Goal: Find contact information: Find contact information

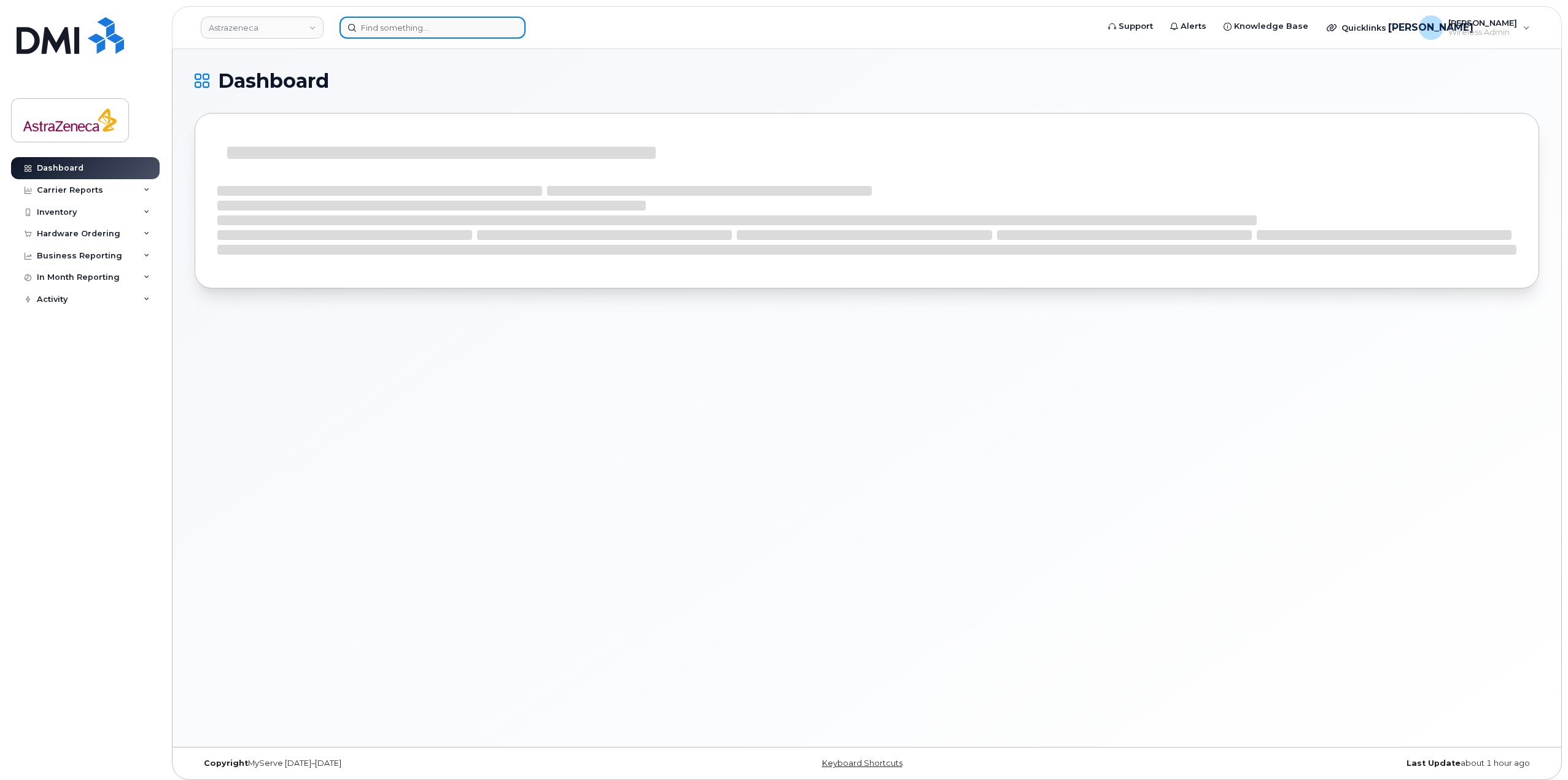
click at [400, 33] on input at bounding box center [432, 28] width 186 height 22
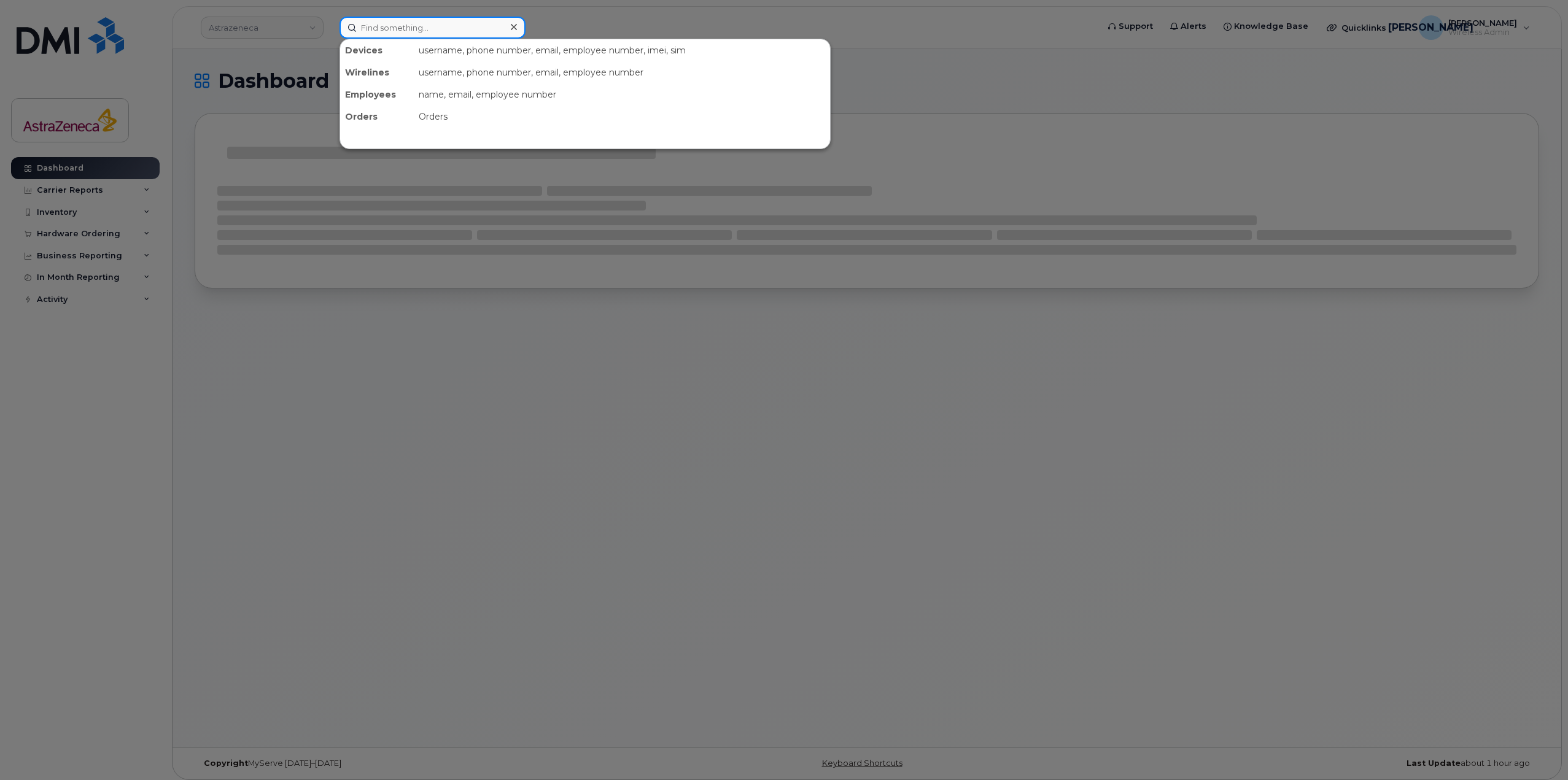
click at [400, 33] on input at bounding box center [432, 28] width 186 height 22
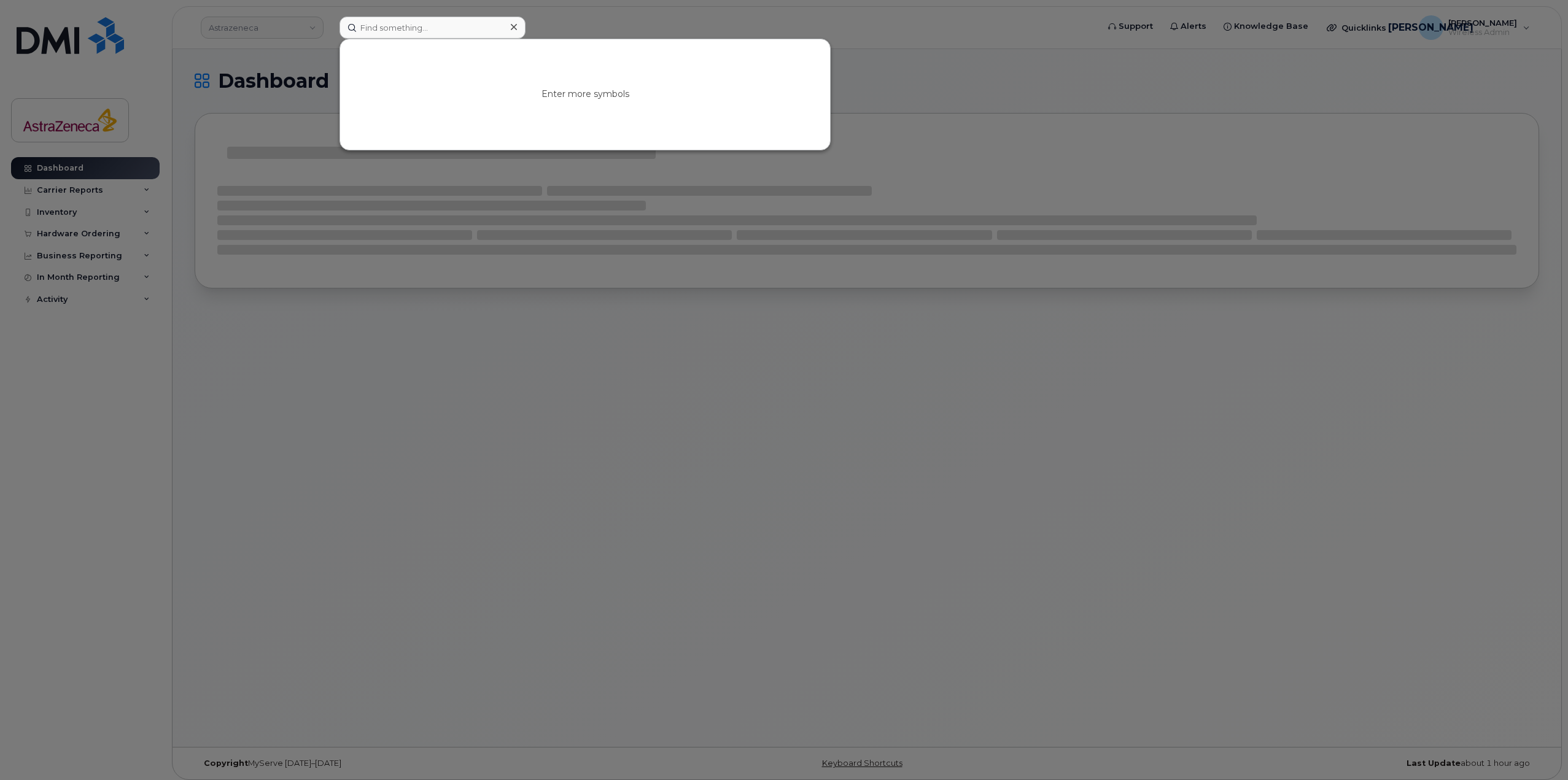
click at [389, 141] on div "Enter more symbols" at bounding box center [585, 94] width 490 height 110
click at [119, 201] on div at bounding box center [784, 390] width 1568 height 780
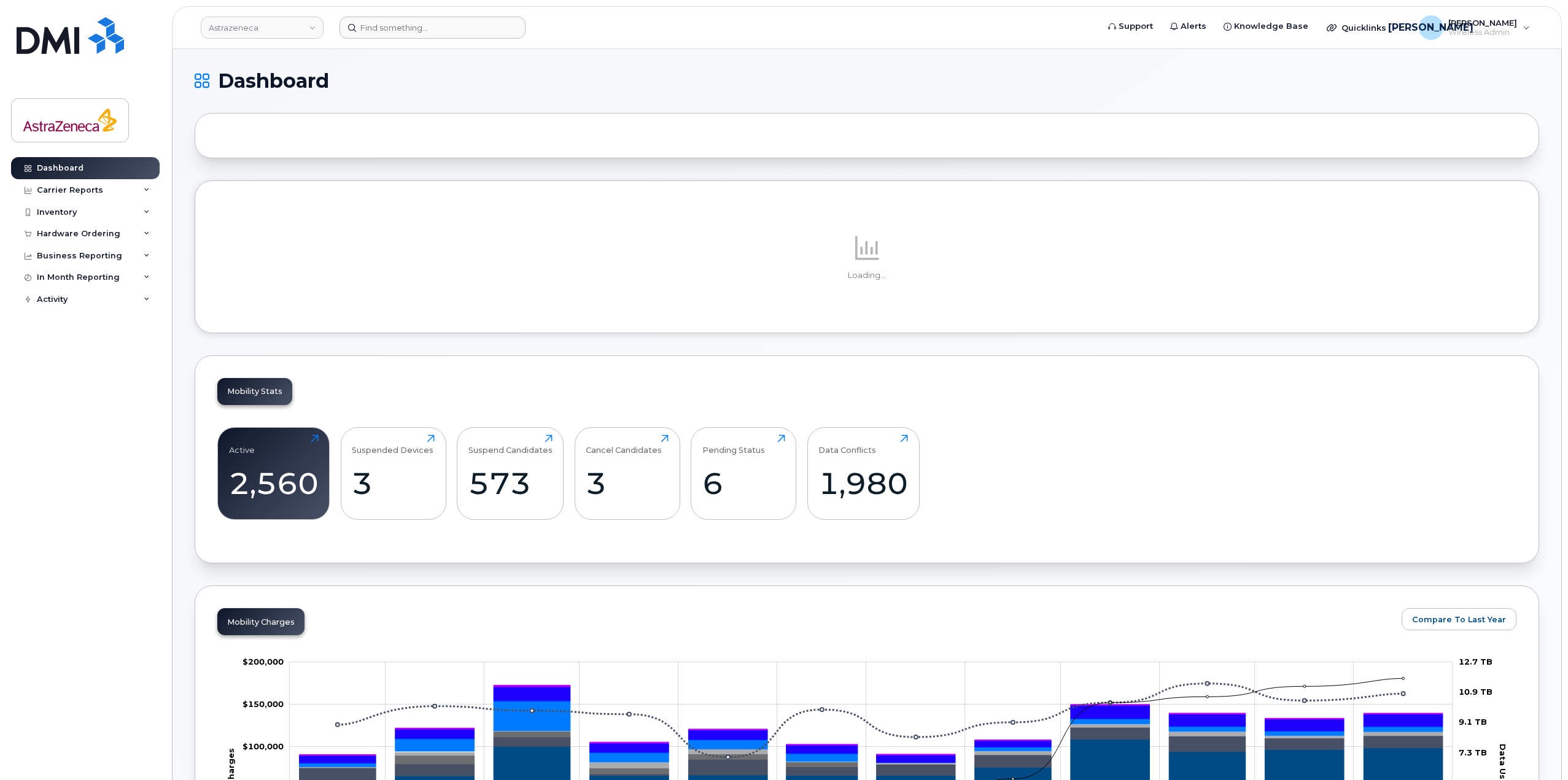
drag, startPoint x: 533, startPoint y: 8, endPoint x: 507, endPoint y: 28, distance: 32.8
click at [532, 8] on header "Astrazeneca Support Alerts Knowledge Base Quicklinks Suspend / Cancel Device Ch…" at bounding box center [867, 28] width 1390 height 43
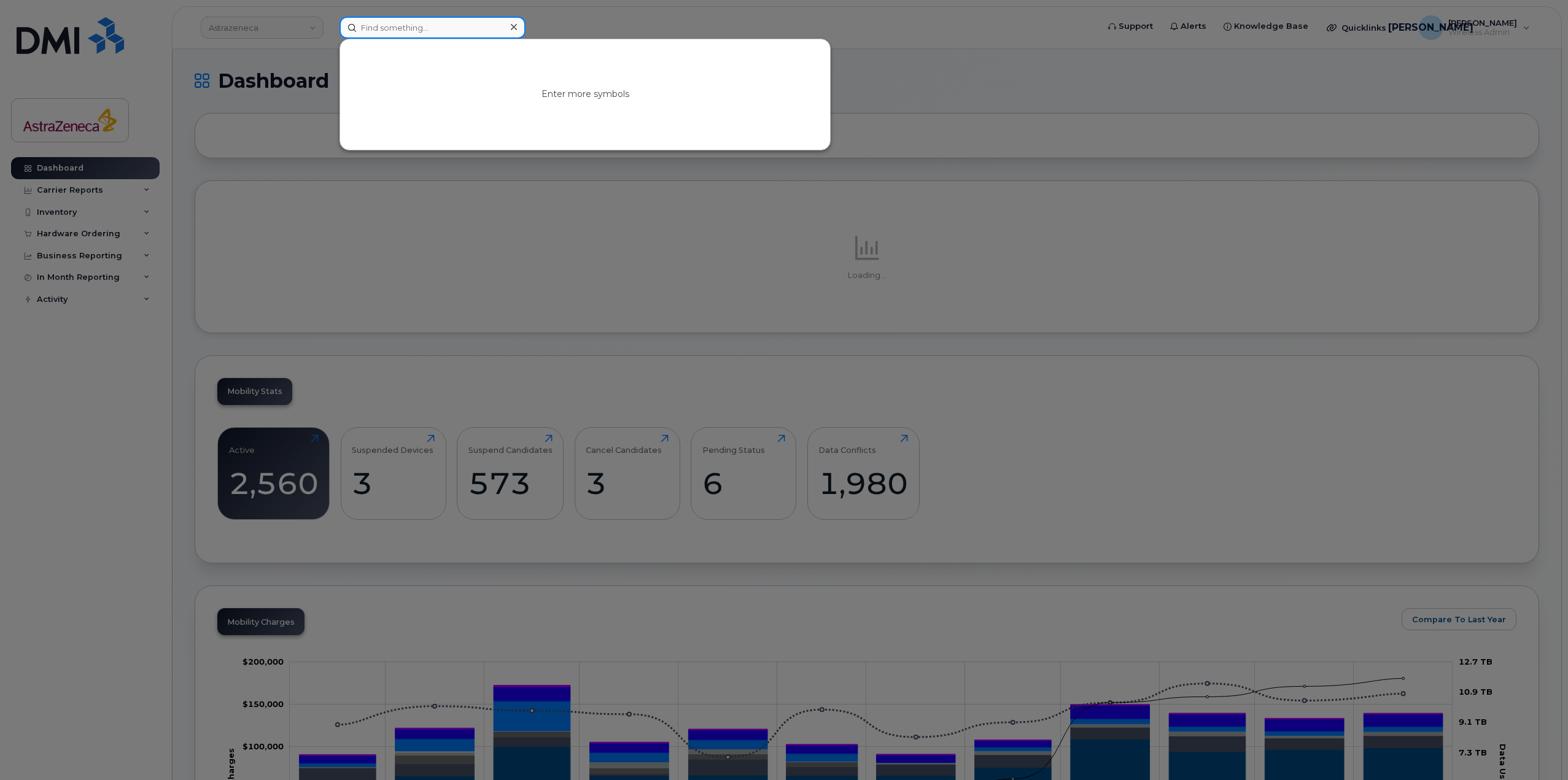
click at [507, 28] on div at bounding box center [432, 28] width 186 height 22
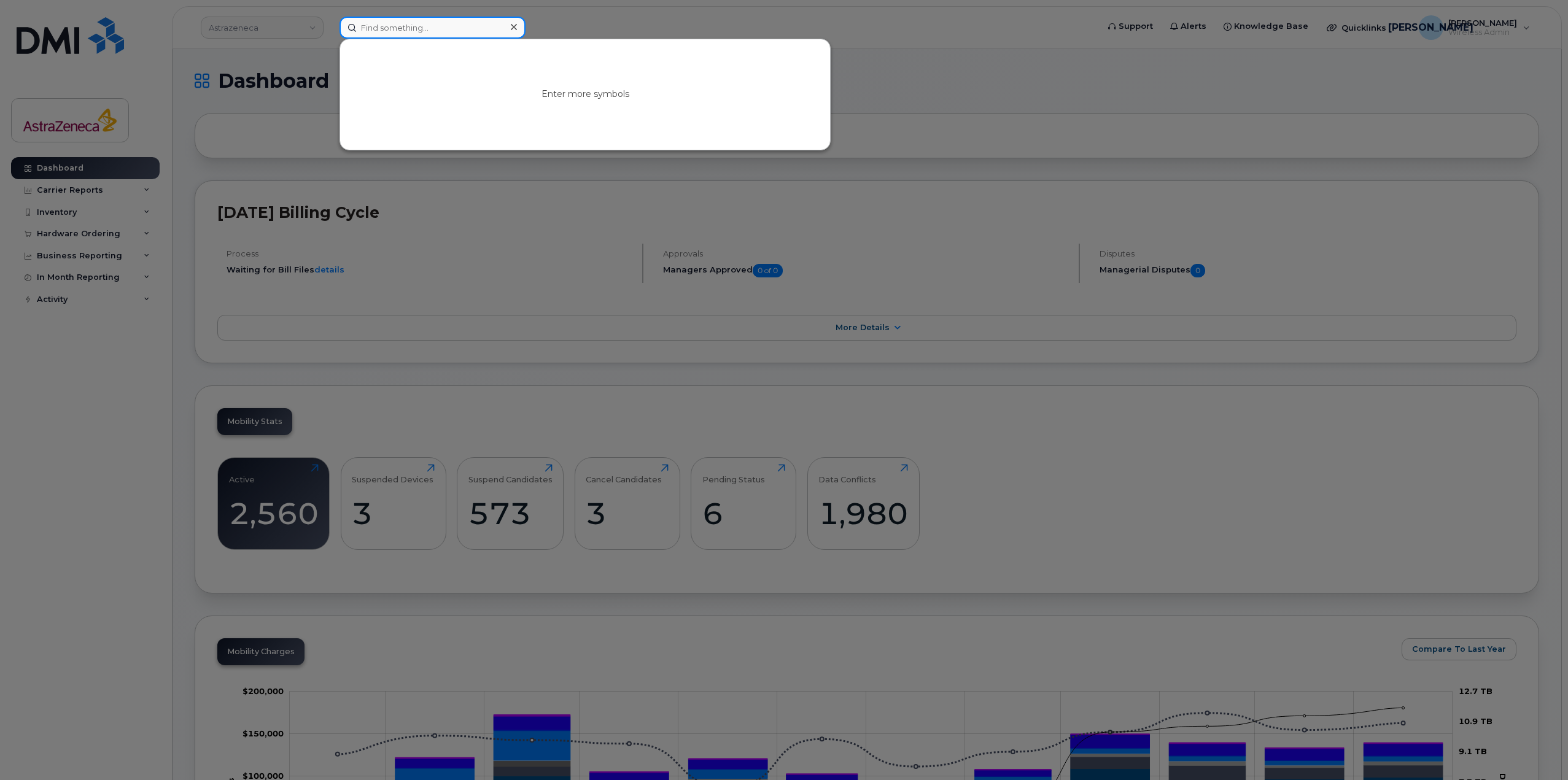
click at [460, 28] on input at bounding box center [432, 28] width 186 height 22
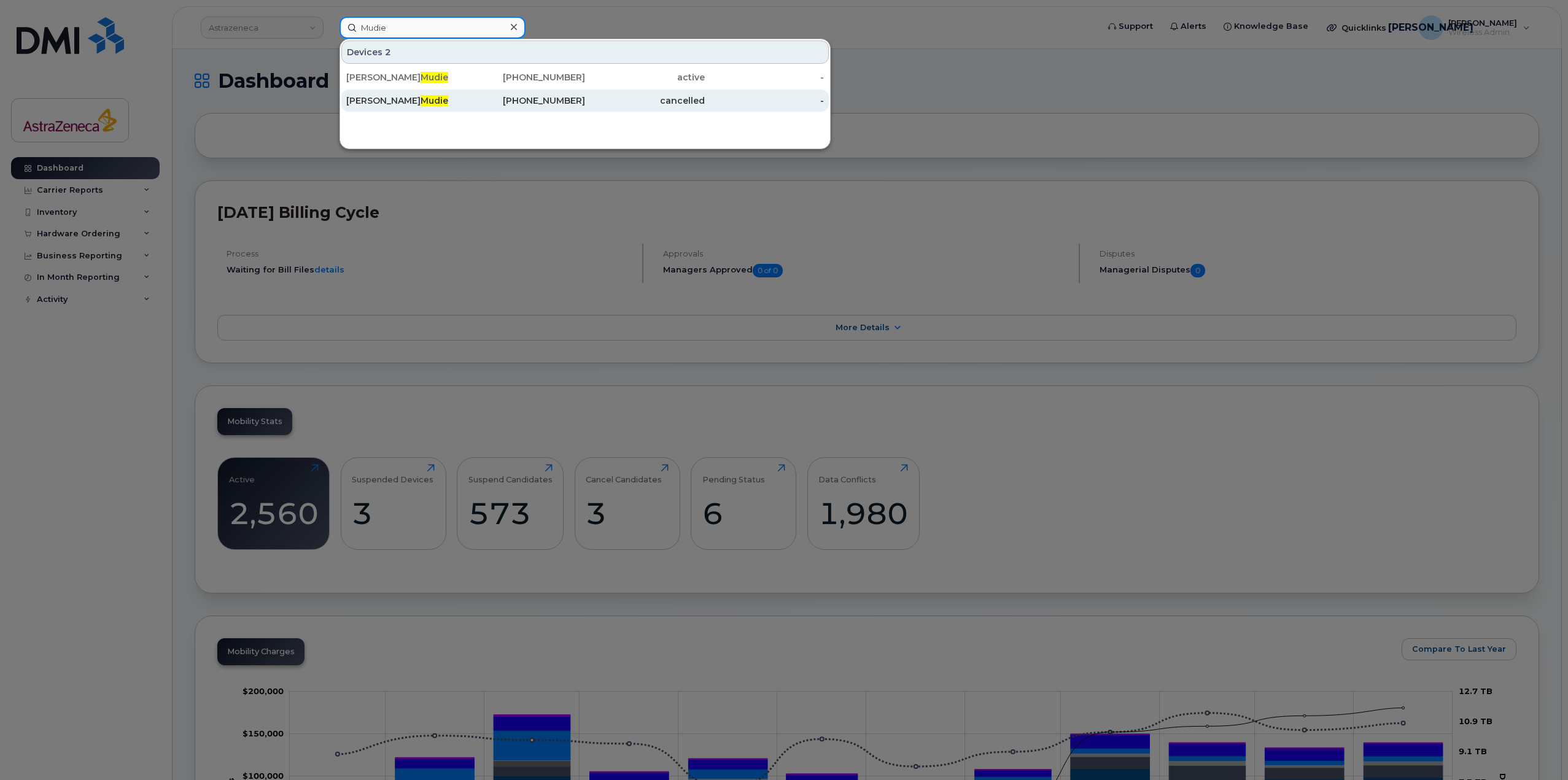
type input "Mudie"
click at [450, 95] on div "[PERSON_NAME]" at bounding box center [406, 100] width 120 height 12
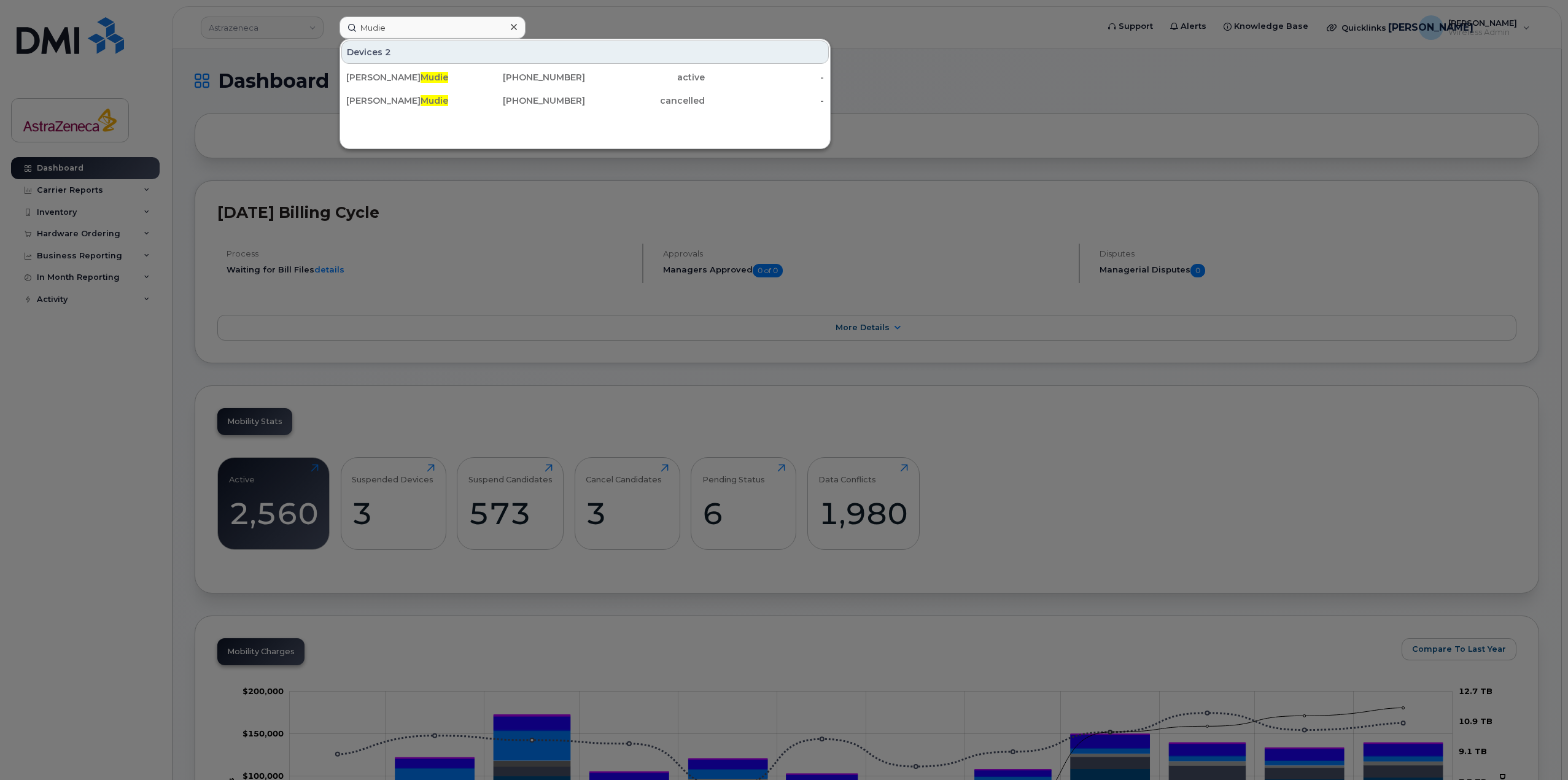
click at [462, 97] on div "[PERSON_NAME]" at bounding box center [406, 100] width 120 height 12
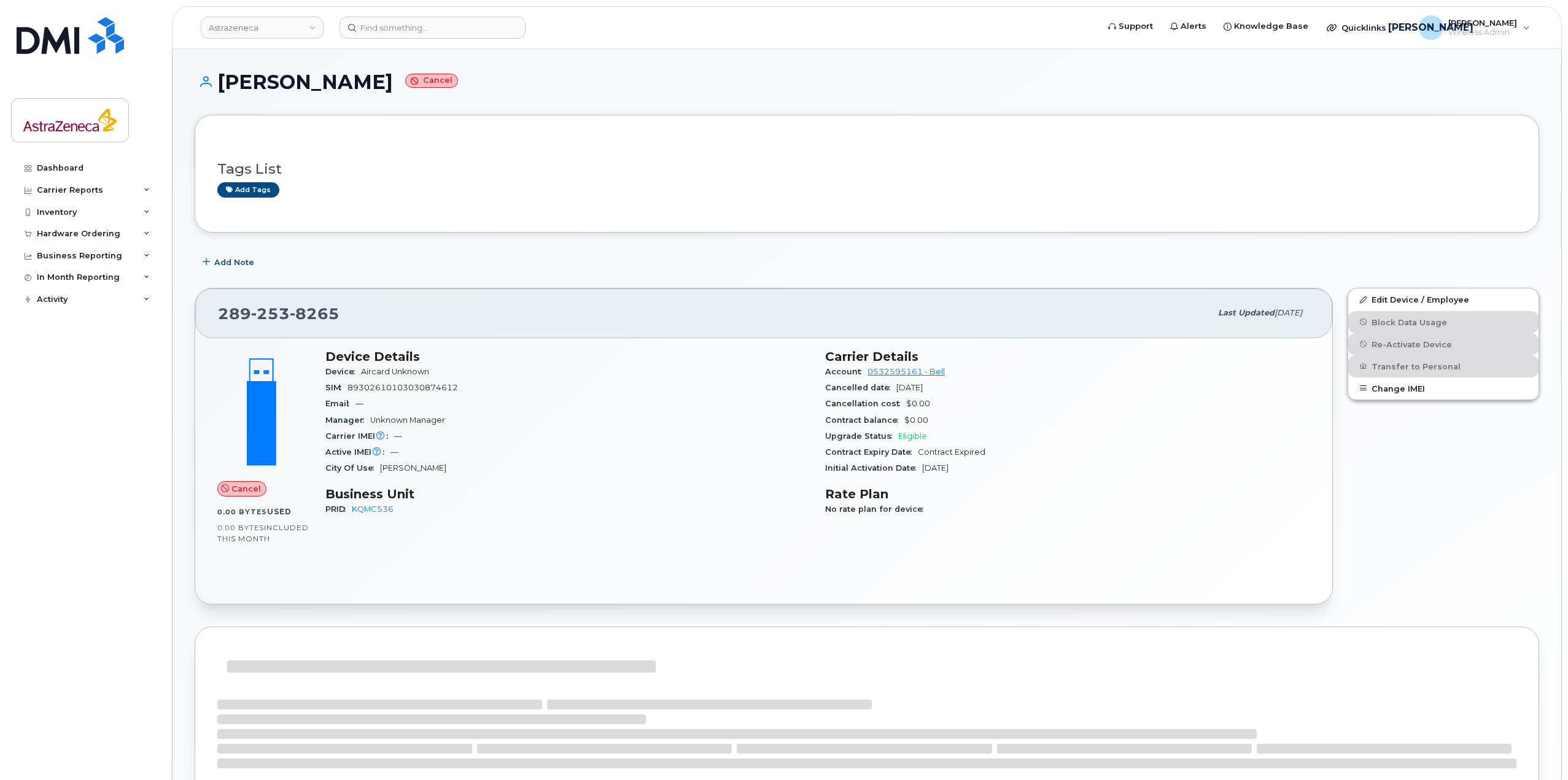
click at [403, 51] on div "Cameron Mudie Cancel Tags List Add tags Add Note 289 253 8265 Last updated Jul …" at bounding box center [867, 576] width 1389 height 1053
click at [401, 32] on input at bounding box center [432, 28] width 186 height 22
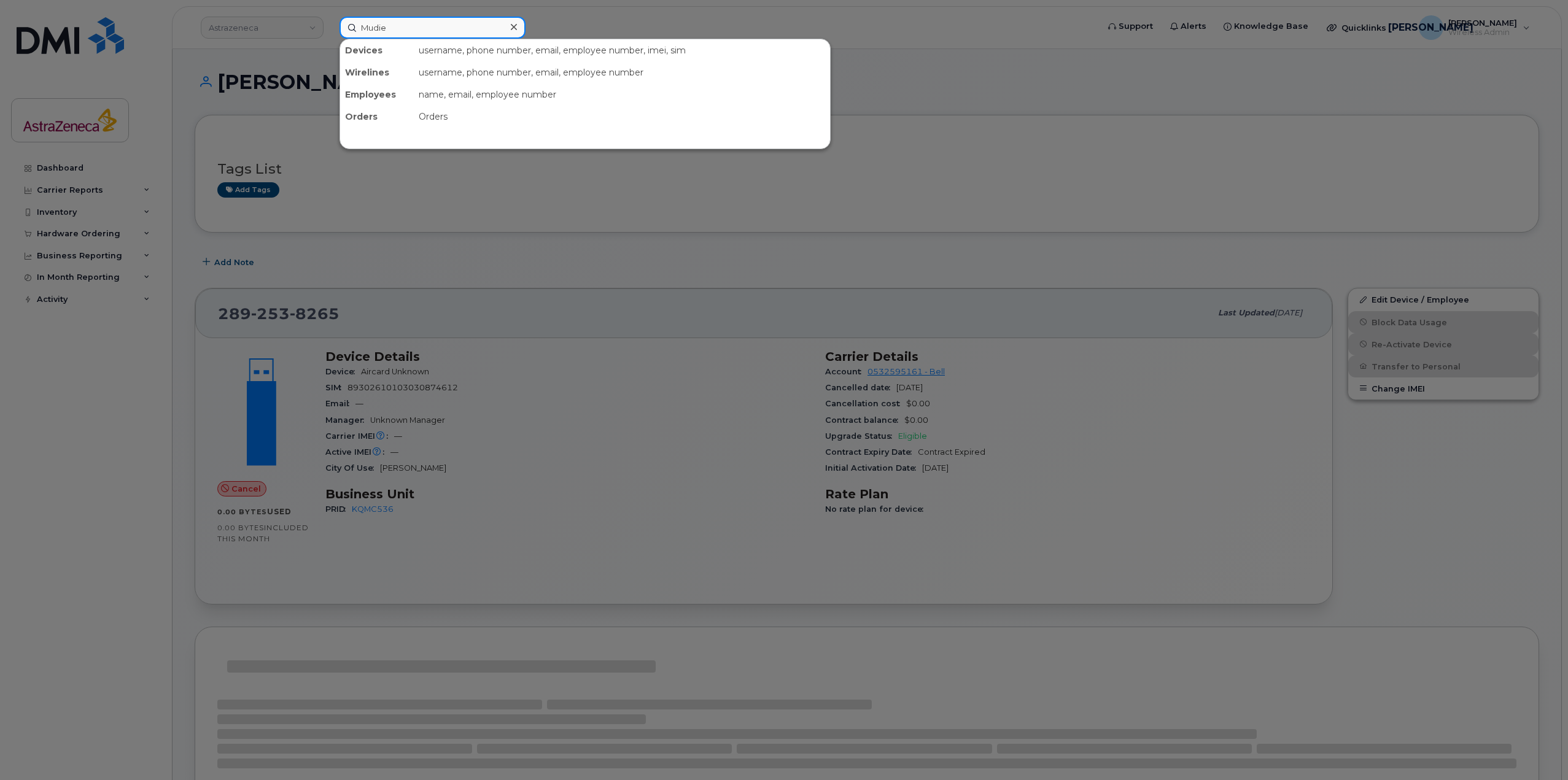
type input "Mudie"
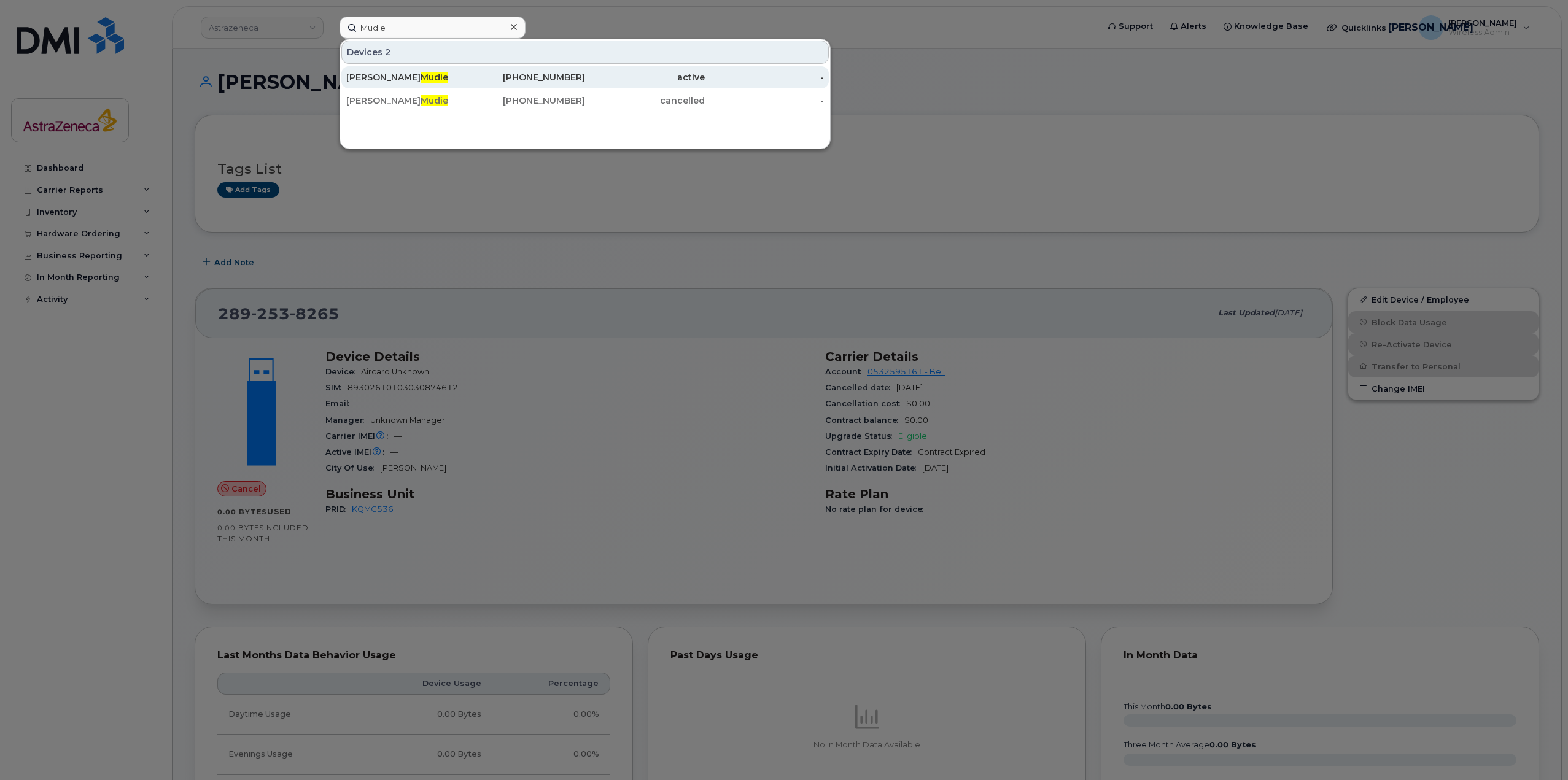
click at [419, 106] on div "[PERSON_NAME]" at bounding box center [406, 100] width 120 height 12
click at [421, 76] on span "Mudie" at bounding box center [434, 77] width 28 height 11
click at [509, 75] on div "[PHONE_NUMBER]" at bounding box center [526, 77] width 120 height 12
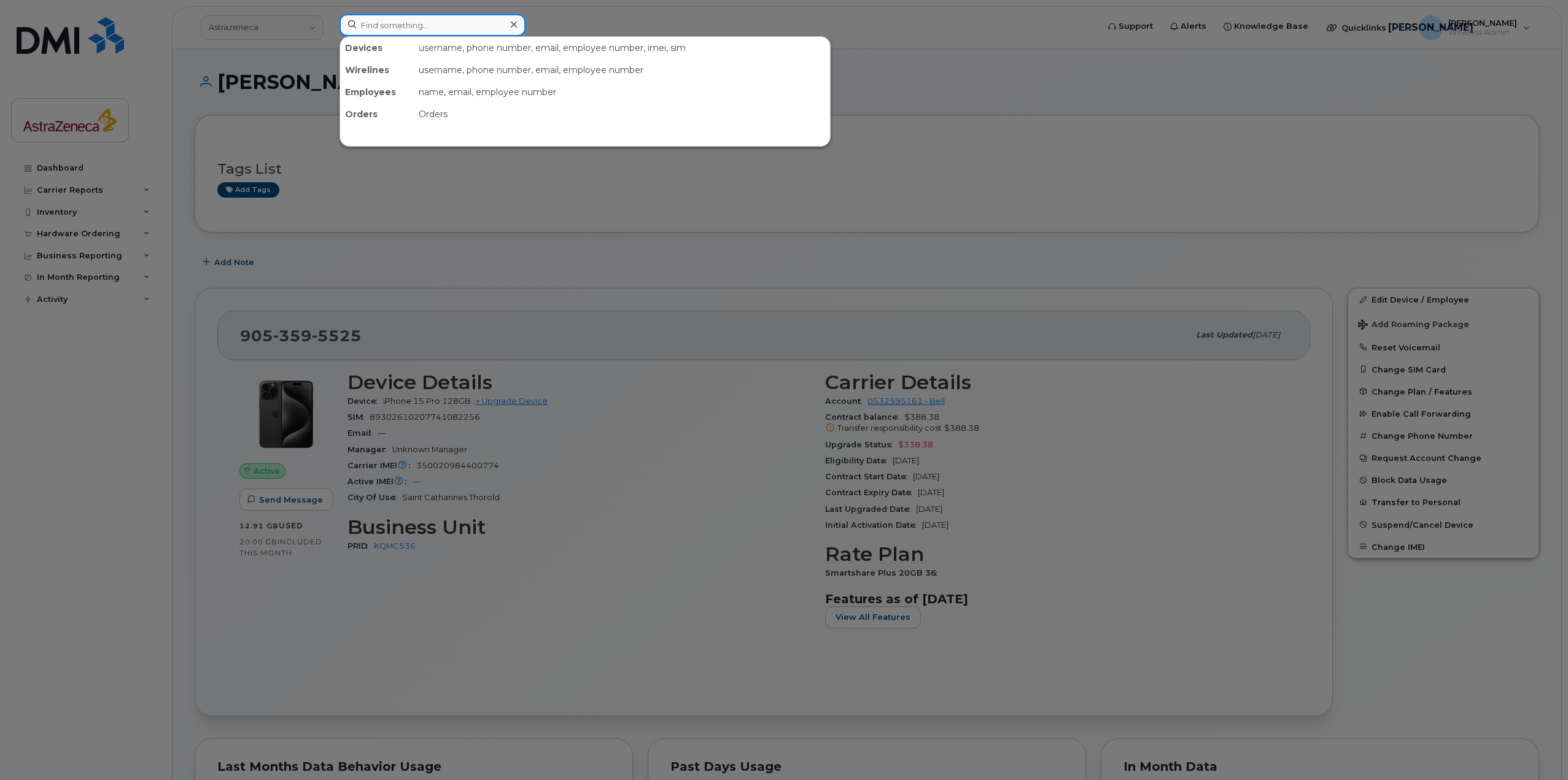
click at [458, 32] on input at bounding box center [432, 25] width 186 height 22
type input "8"
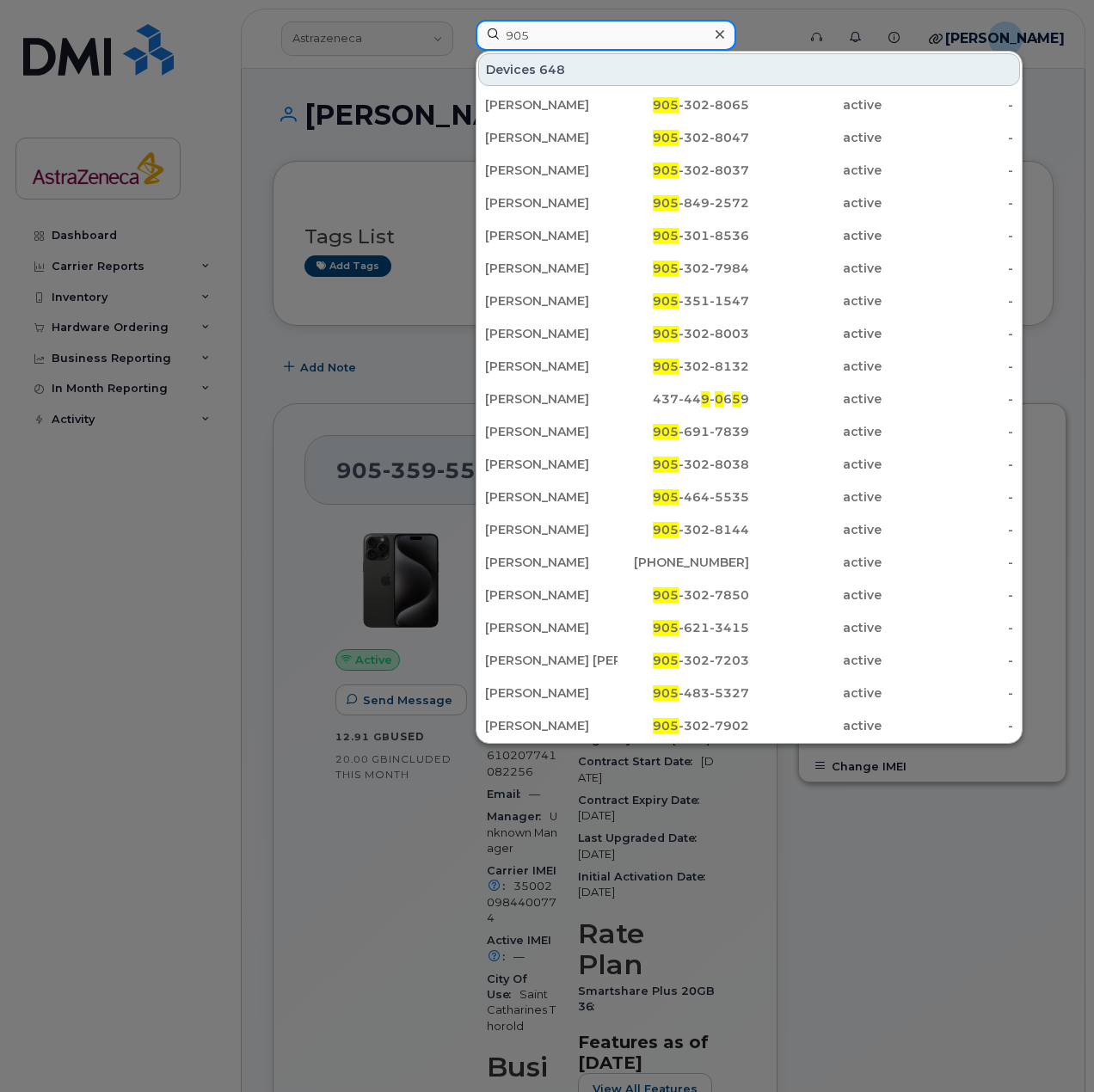
click at [581, 25] on input "905" at bounding box center [605, 35] width 260 height 31
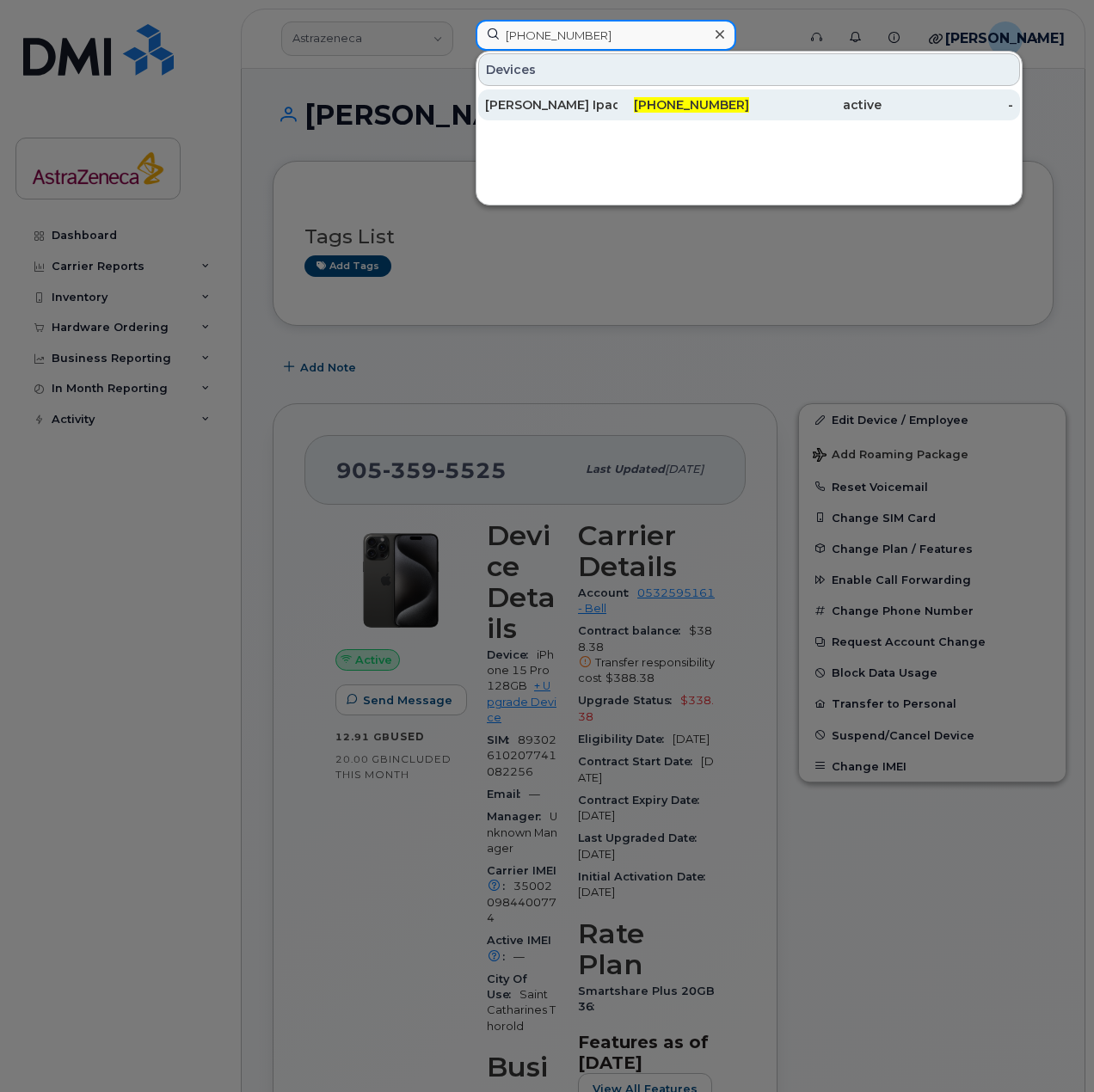
type input "905-302-7745"
click at [737, 109] on span "905-302-7745" at bounding box center [692, 104] width 115 height 15
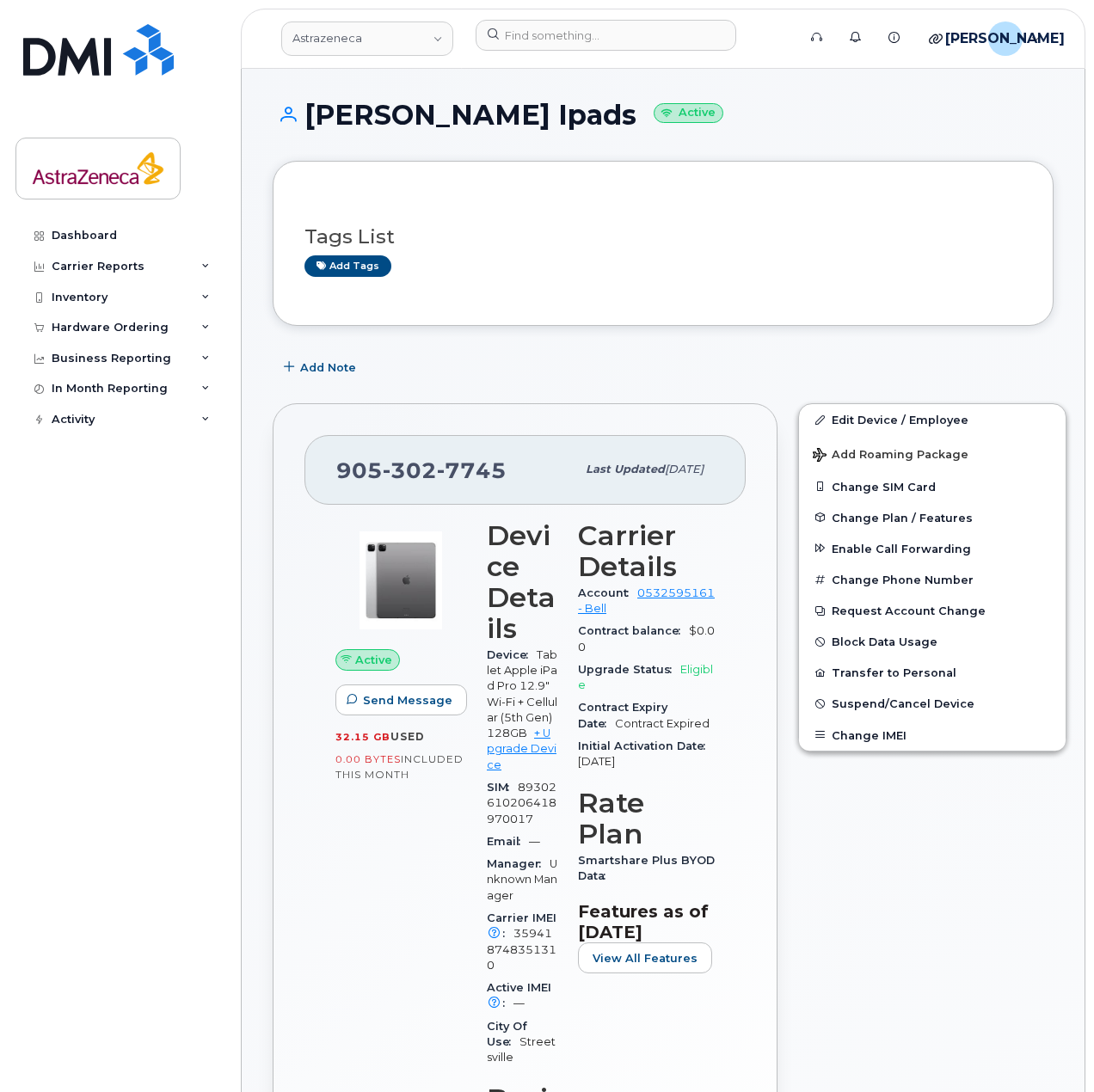
click at [423, 476] on span "302" at bounding box center [410, 470] width 54 height 26
copy span "905 302 7745"
